Goal: Navigation & Orientation: Find specific page/section

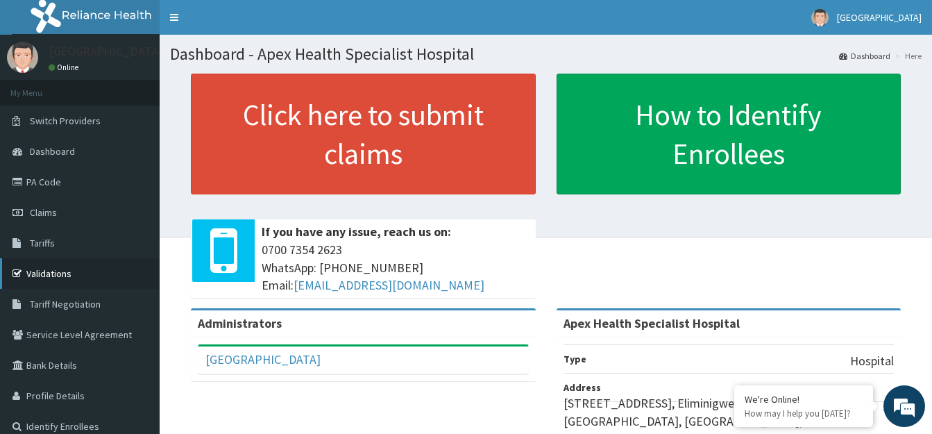
click at [81, 262] on link "Validations" at bounding box center [80, 273] width 160 height 31
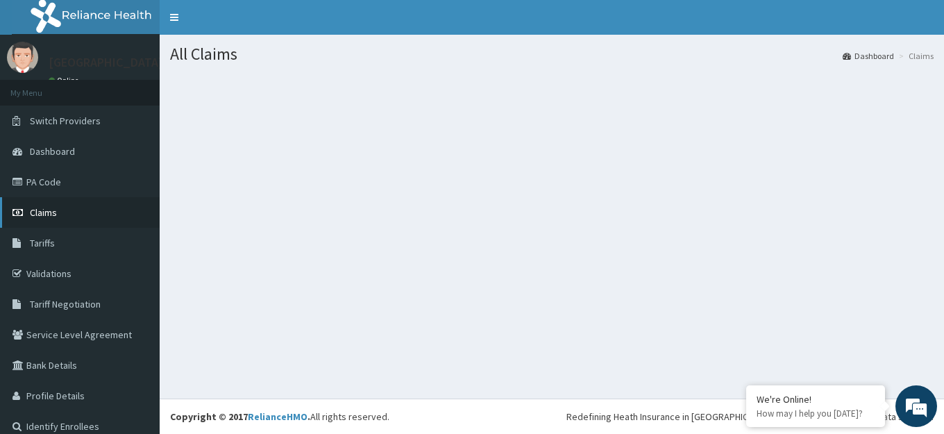
click at [86, 221] on link "Claims" at bounding box center [80, 212] width 160 height 31
click at [43, 211] on span "Claims" at bounding box center [43, 212] width 27 height 12
click at [44, 273] on link "Validations" at bounding box center [80, 273] width 160 height 31
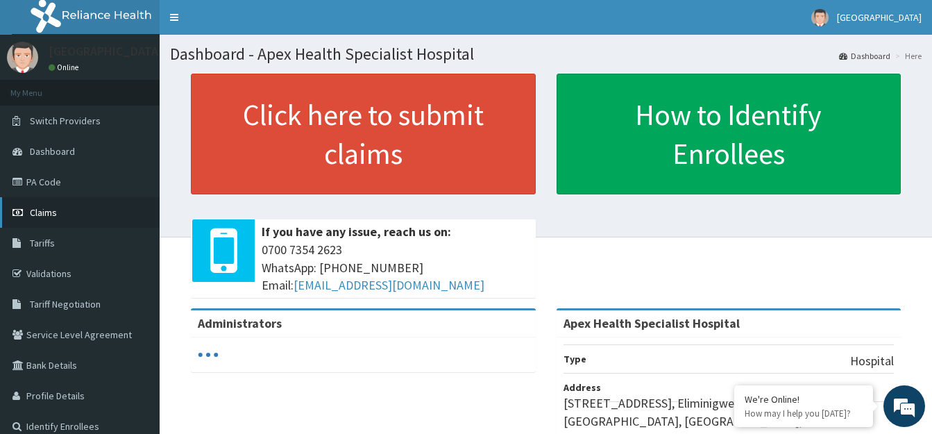
click at [35, 220] on link "Claims" at bounding box center [80, 212] width 160 height 31
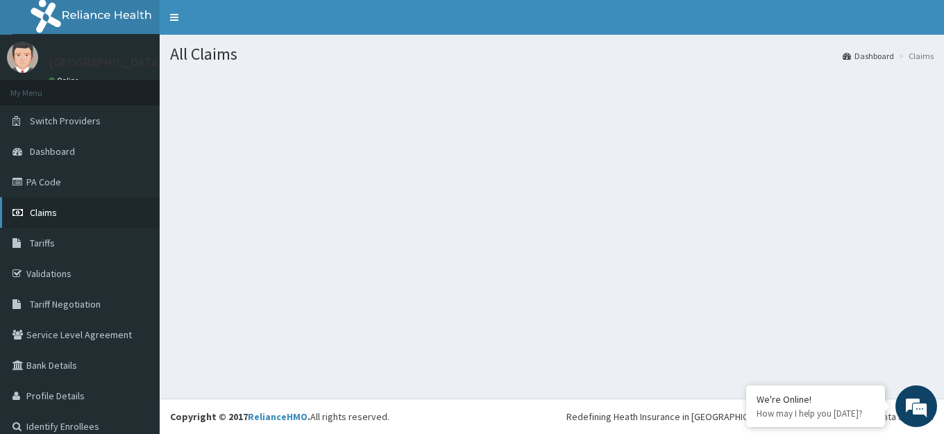
click at [50, 209] on span "Claims" at bounding box center [43, 212] width 27 height 12
click at [50, 146] on span "Dashboard" at bounding box center [52, 151] width 45 height 12
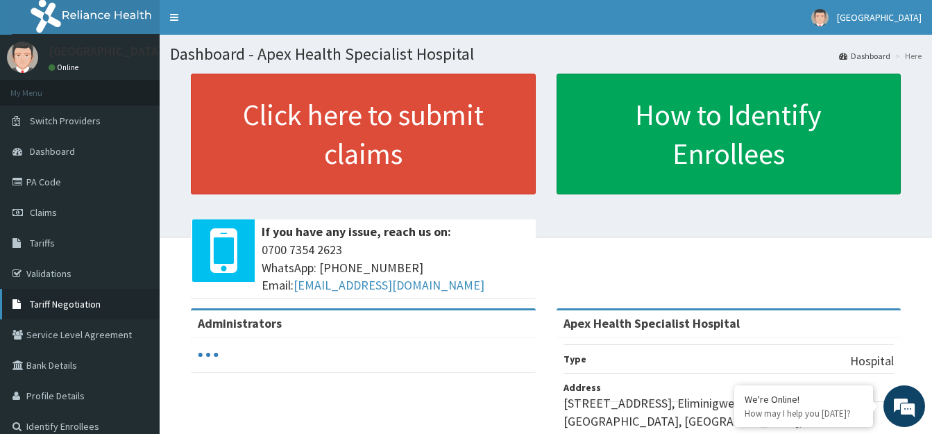
click at [42, 306] on span "Tariff Negotiation" at bounding box center [65, 304] width 71 height 12
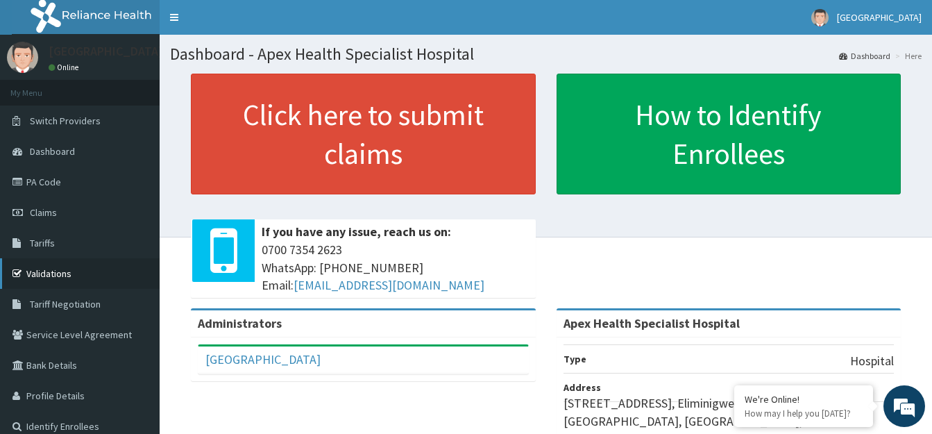
click at [99, 260] on link "Validations" at bounding box center [80, 273] width 160 height 31
click at [100, 261] on link "Validations" at bounding box center [80, 273] width 160 height 31
click at [38, 269] on link "Validations" at bounding box center [80, 273] width 160 height 31
click at [115, 267] on link "Validations" at bounding box center [80, 273] width 160 height 31
